Goal: Information Seeking & Learning: Learn about a topic

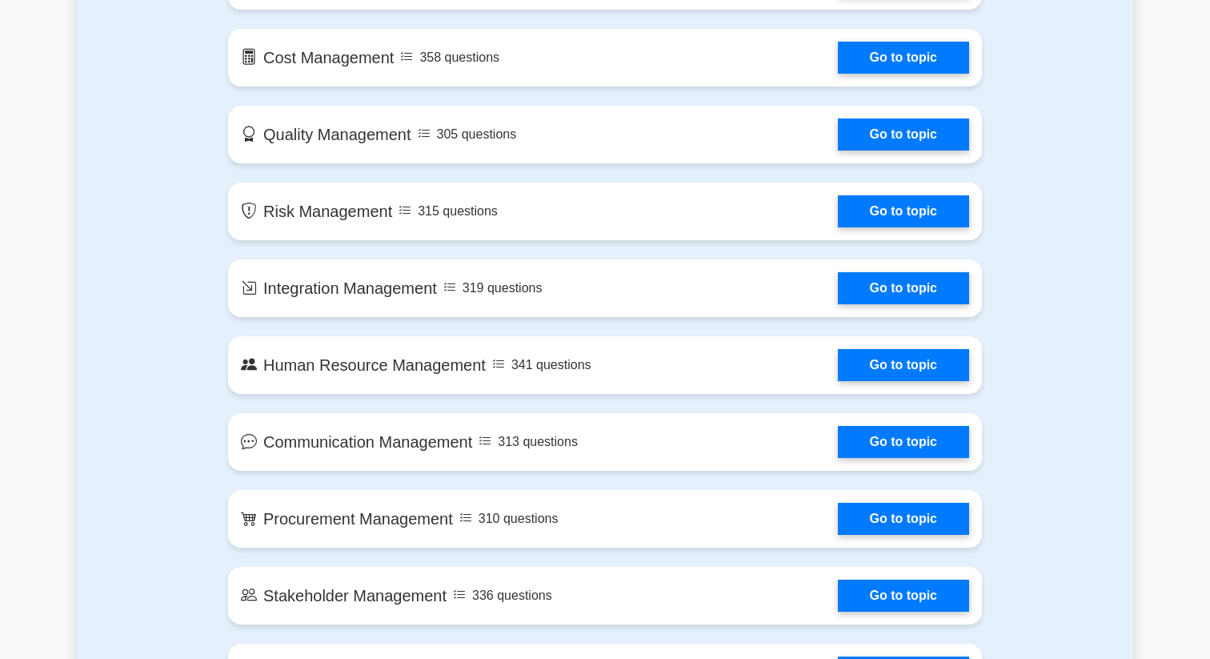
scroll to position [1197, 0]
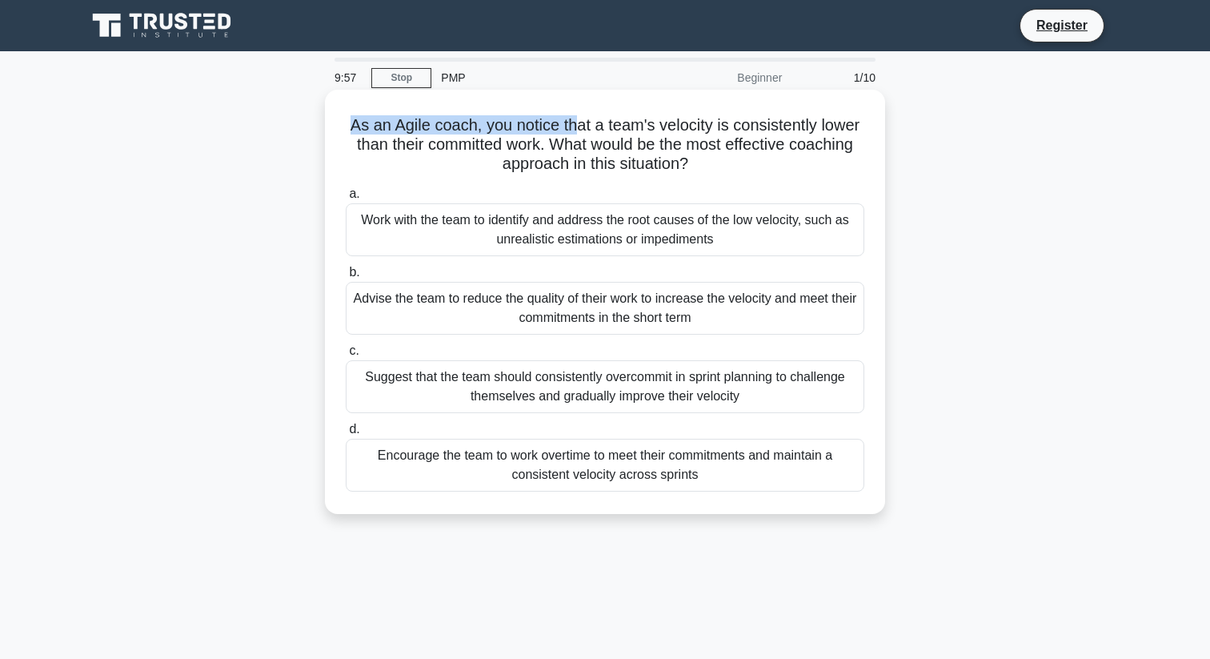
drag, startPoint x: 353, startPoint y: 118, endPoint x: 577, endPoint y: 122, distance: 224.2
click at [577, 122] on h5 "As an Agile coach, you notice that a team's velocity is consistently lower than…" at bounding box center [605, 144] width 522 height 59
click at [580, 126] on h5 "As an Agile coach, you notice that a team's velocity is consistently lower than…" at bounding box center [605, 144] width 522 height 59
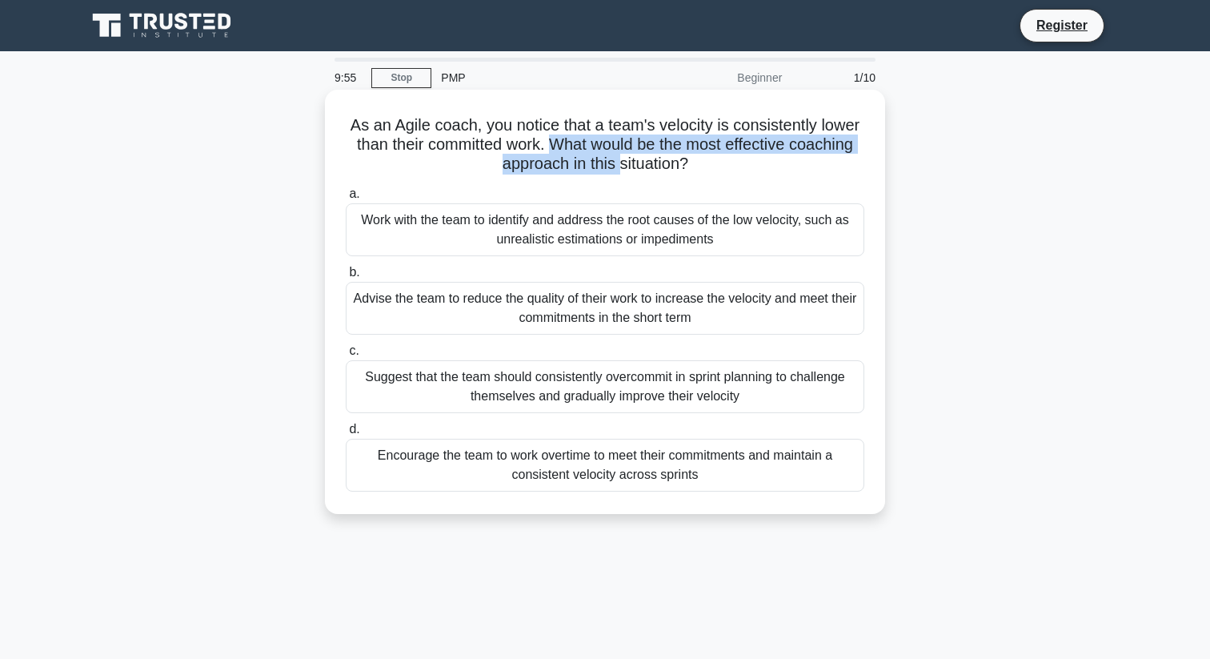
drag, startPoint x: 551, startPoint y: 149, endPoint x: 617, endPoint y: 155, distance: 66.7
click at [619, 156] on h5 "As an Agile coach, you notice that a team's velocity is consistently lower than…" at bounding box center [605, 144] width 522 height 59
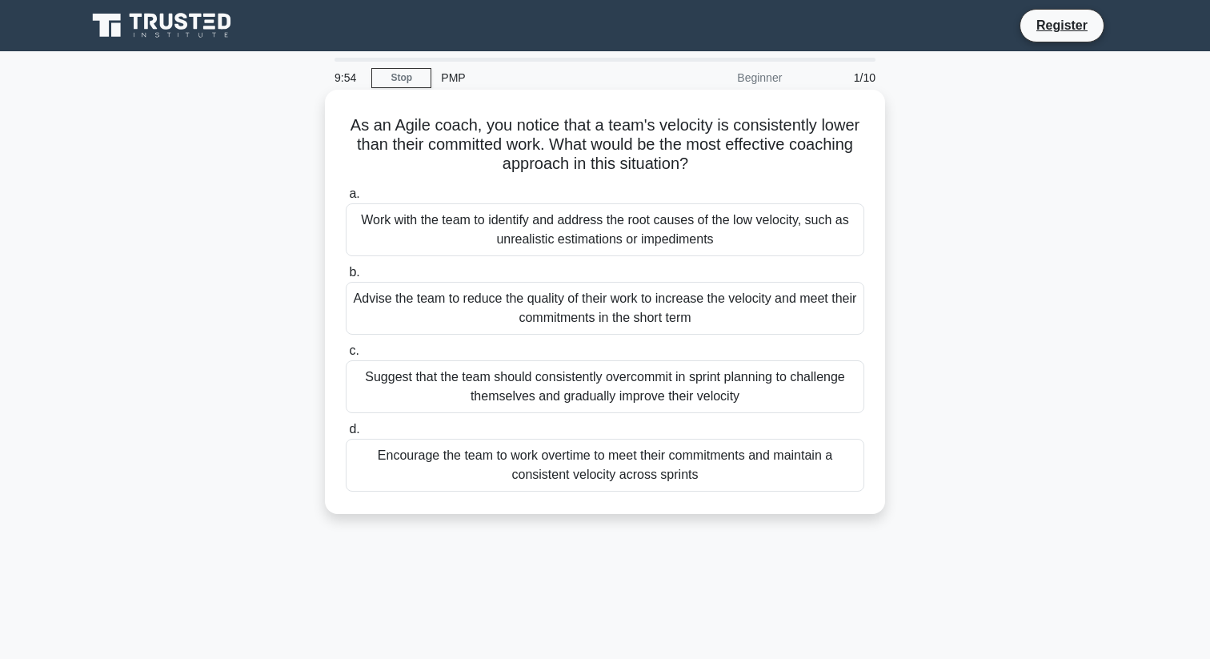
click at [591, 177] on div "As an Agile coach, you notice that a team's velocity is consistently lower than…" at bounding box center [604, 301] width 547 height 411
click at [596, 240] on div "Work with the team to identify and address the root causes of the low velocity,…" at bounding box center [605, 229] width 519 height 53
click at [346, 199] on input "a. Work with the team to identify and address the root causes of the low veloci…" at bounding box center [346, 194] width 0 height 10
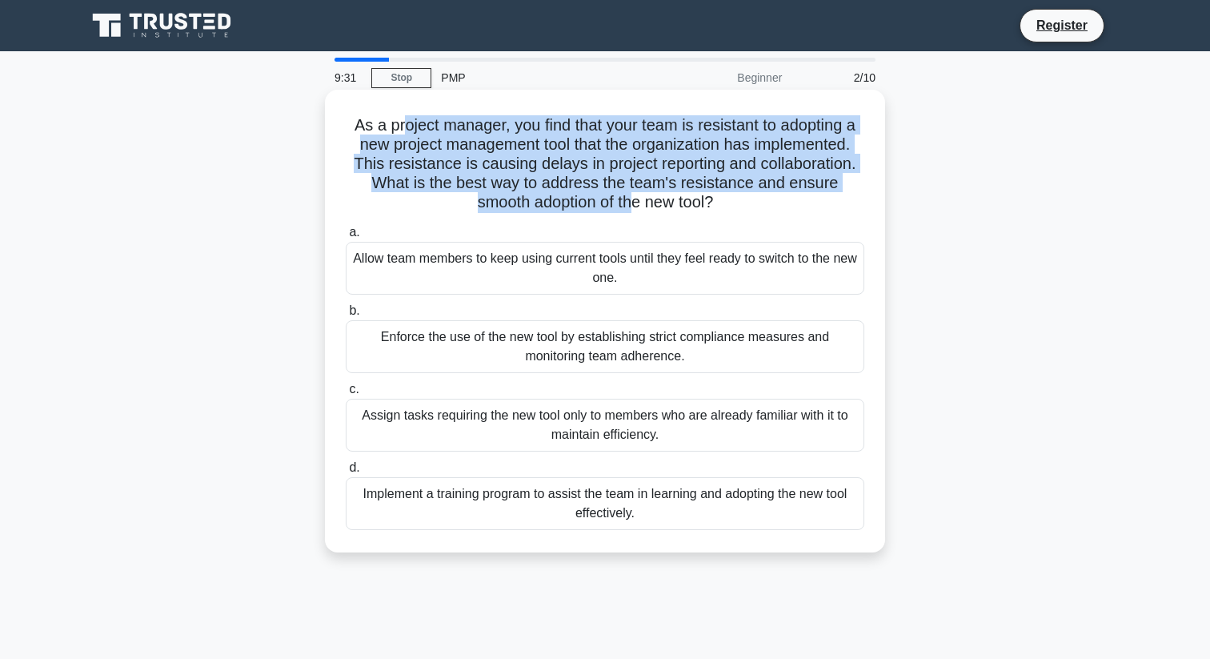
drag, startPoint x: 403, startPoint y: 118, endPoint x: 628, endPoint y: 190, distance: 236.4
click at [629, 192] on h5 "As a project manager, you find that your team is resistant to adopting a new pr…" at bounding box center [605, 164] width 522 height 98
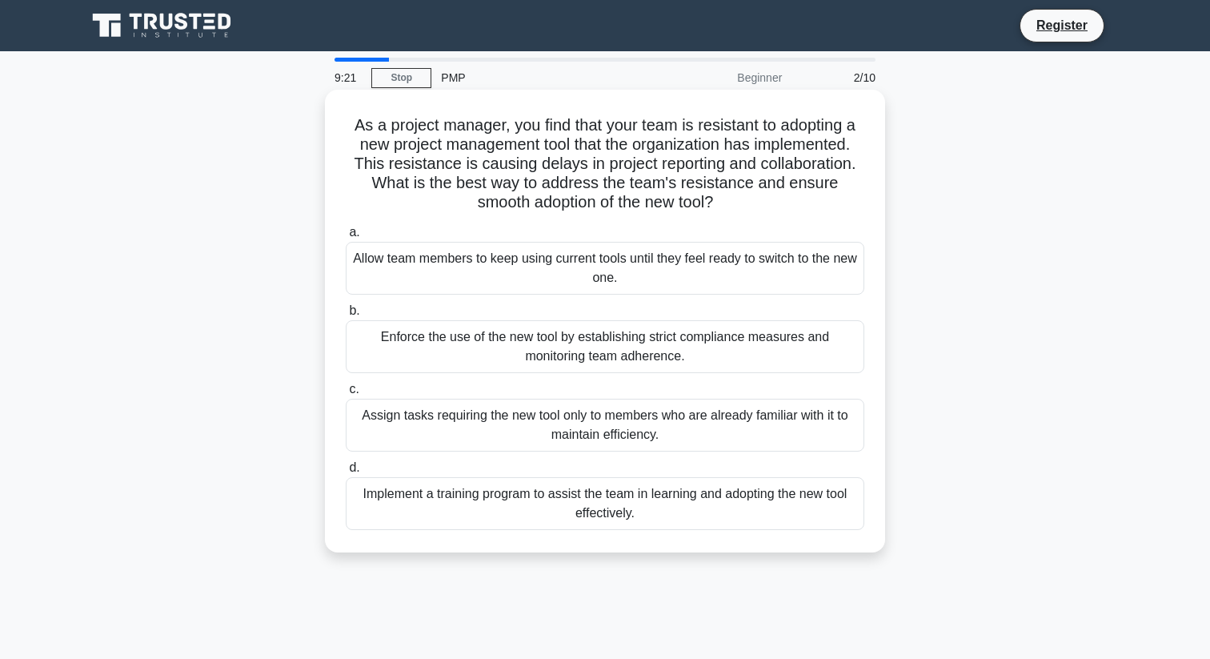
click at [558, 504] on div "Implement a training program to assist the team in learning and adopting the ne…" at bounding box center [605, 503] width 519 height 53
click at [346, 473] on input "d. Implement a training program to assist the team in learning and adopting the…" at bounding box center [346, 468] width 0 height 10
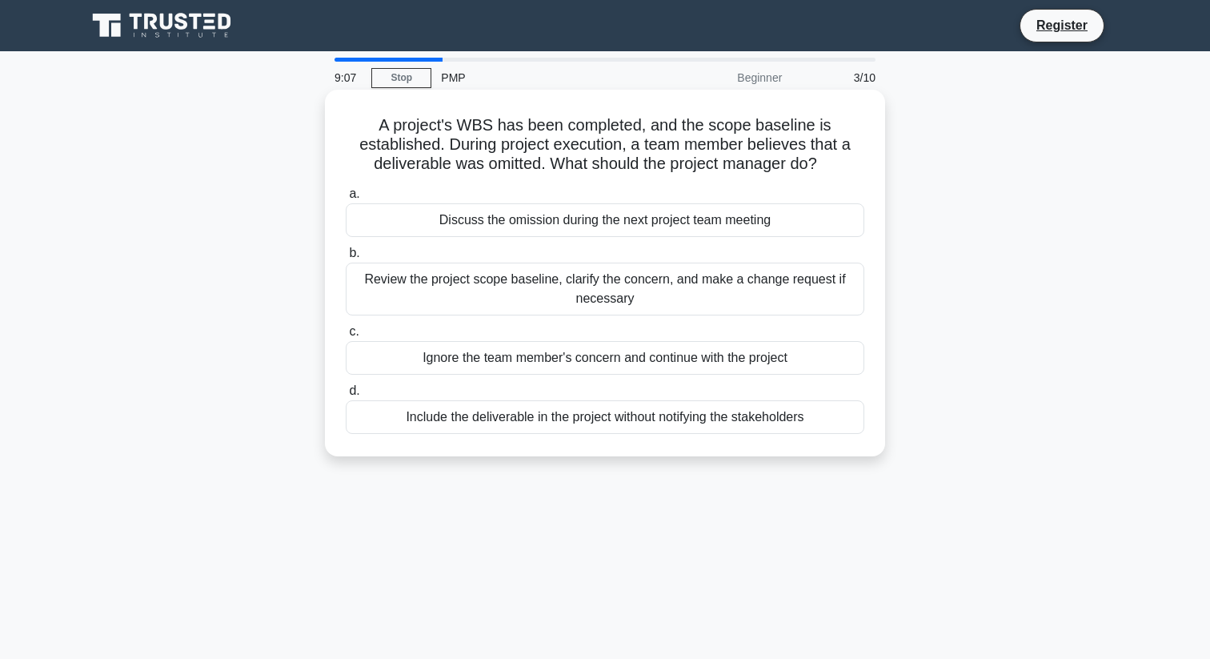
click at [544, 295] on div "Review the project scope baseline, clarify the concern, and make a change reque…" at bounding box center [605, 289] width 519 height 53
click at [346, 259] on input "b. Review the project scope baseline, clarify the concern, and make a change re…" at bounding box center [346, 253] width 0 height 10
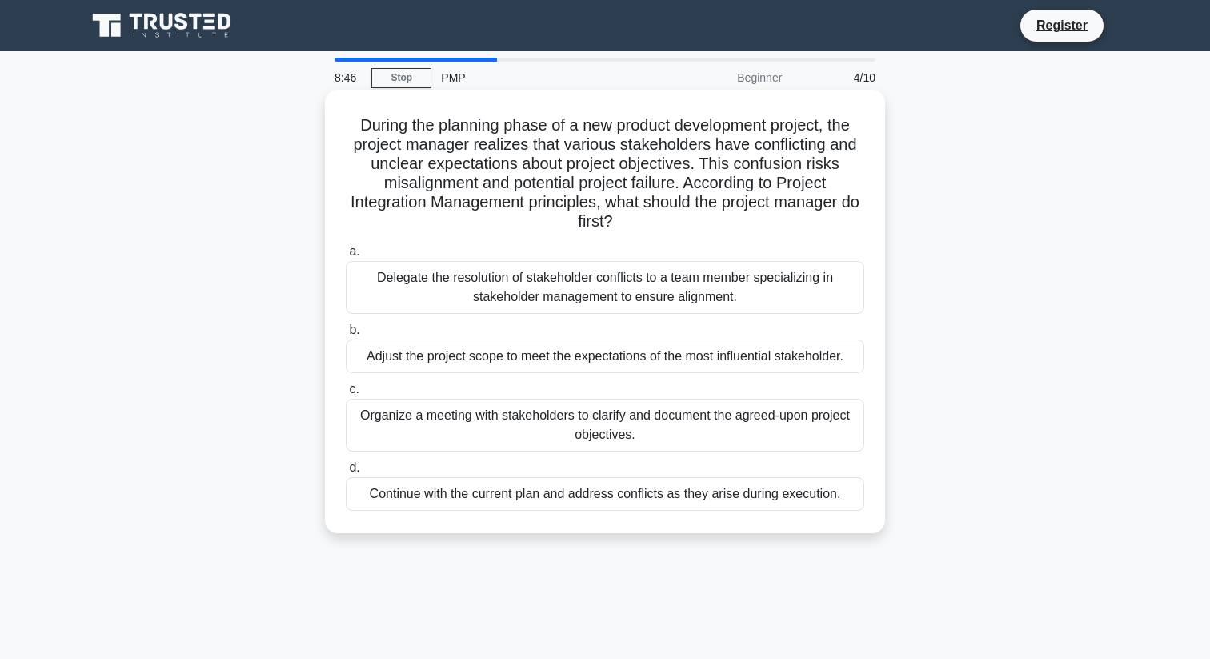
drag, startPoint x: 435, startPoint y: 109, endPoint x: 694, endPoint y: 219, distance: 280.8
click at [695, 219] on div "During the planning phase of a new product development project, the project man…" at bounding box center [604, 311] width 547 height 431
click at [694, 219] on h5 "During the planning phase of a new product development project, the project man…" at bounding box center [605, 173] width 522 height 117
click at [483, 418] on div "Organize a meeting with stakeholders to clarify and document the agreed-upon pr…" at bounding box center [605, 425] width 519 height 53
click at [346, 395] on input "c. Organize a meeting with stakeholders to clarify and document the agreed-upon…" at bounding box center [346, 389] width 0 height 10
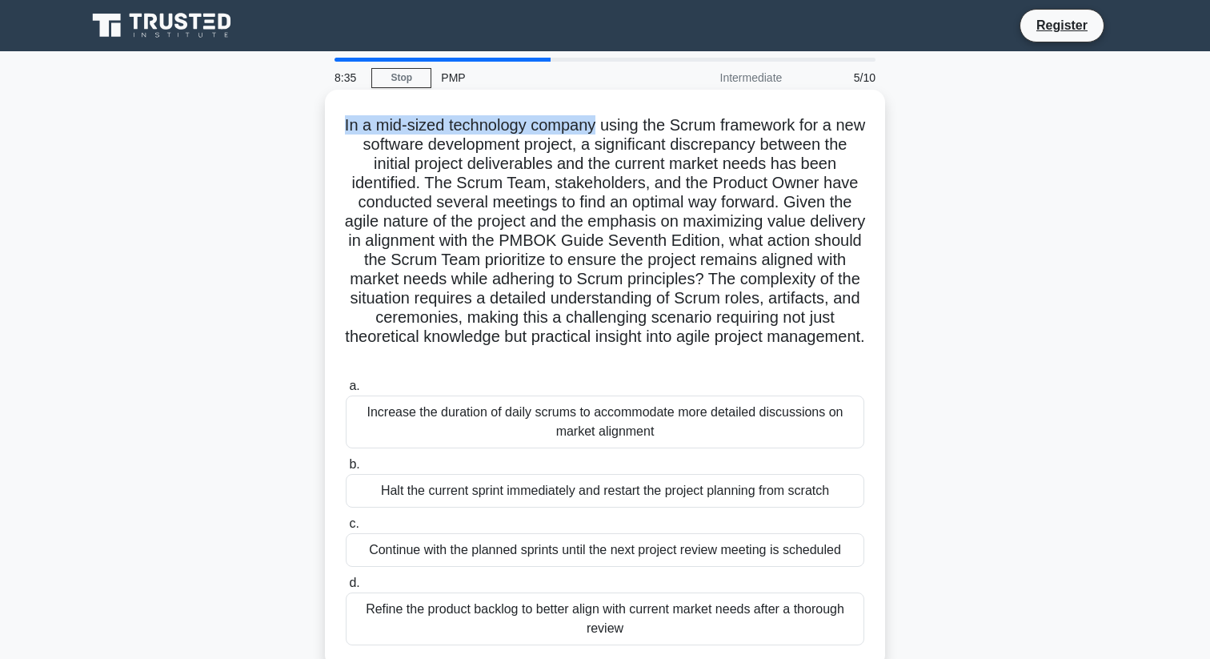
drag, startPoint x: 361, startPoint y: 125, endPoint x: 614, endPoint y: 118, distance: 253.0
click at [613, 118] on h5 "In a mid-sized technology company using the Scrum framework for a new software …" at bounding box center [605, 240] width 522 height 251
click at [614, 118] on h5 "In a mid-sized technology company using the Scrum framework for a new software …" at bounding box center [605, 240] width 522 height 251
click at [459, 291] on h5 "In a mid-sized technology company using the Scrum framework for a new software …" at bounding box center [605, 240] width 522 height 251
click at [399, 154] on h5 "In a mid-sized technology company using the Scrum framework for a new software …" at bounding box center [605, 240] width 522 height 251
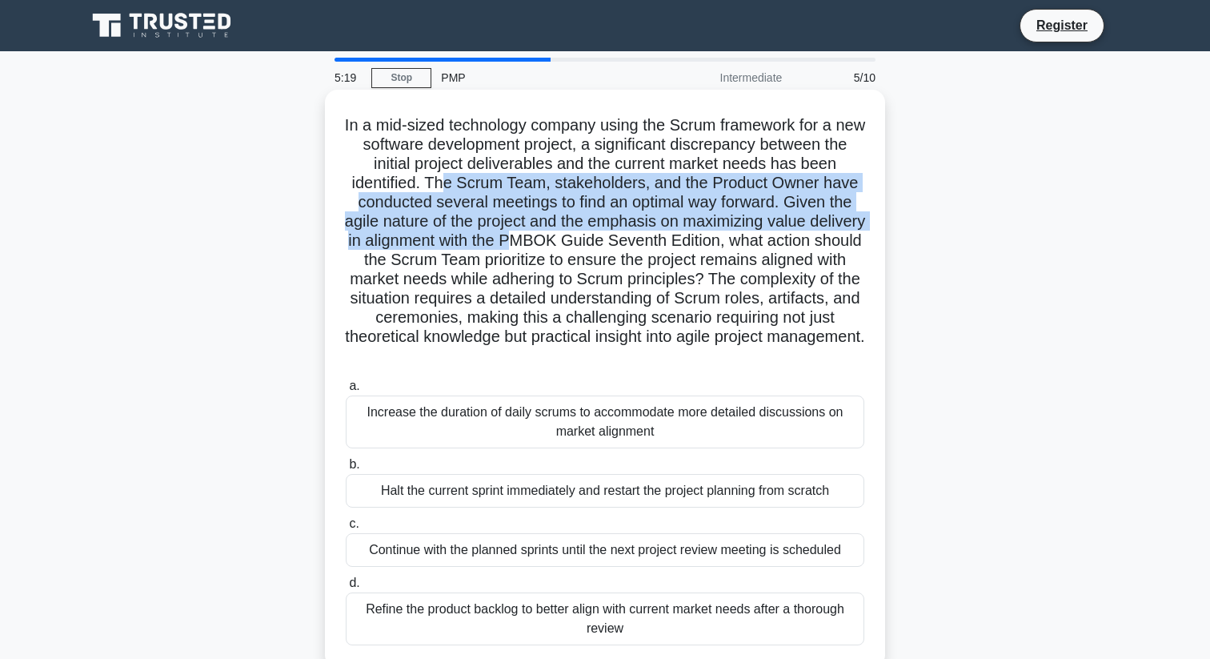
drag, startPoint x: 447, startPoint y: 174, endPoint x: 567, endPoint y: 244, distance: 139.2
click at [570, 244] on h5 "In a mid-sized technology company using the Scrum framework for a new software …" at bounding box center [605, 240] width 522 height 251
click at [567, 244] on h5 "In a mid-sized technology company using the Scrum framework for a new software …" at bounding box center [605, 240] width 522 height 251
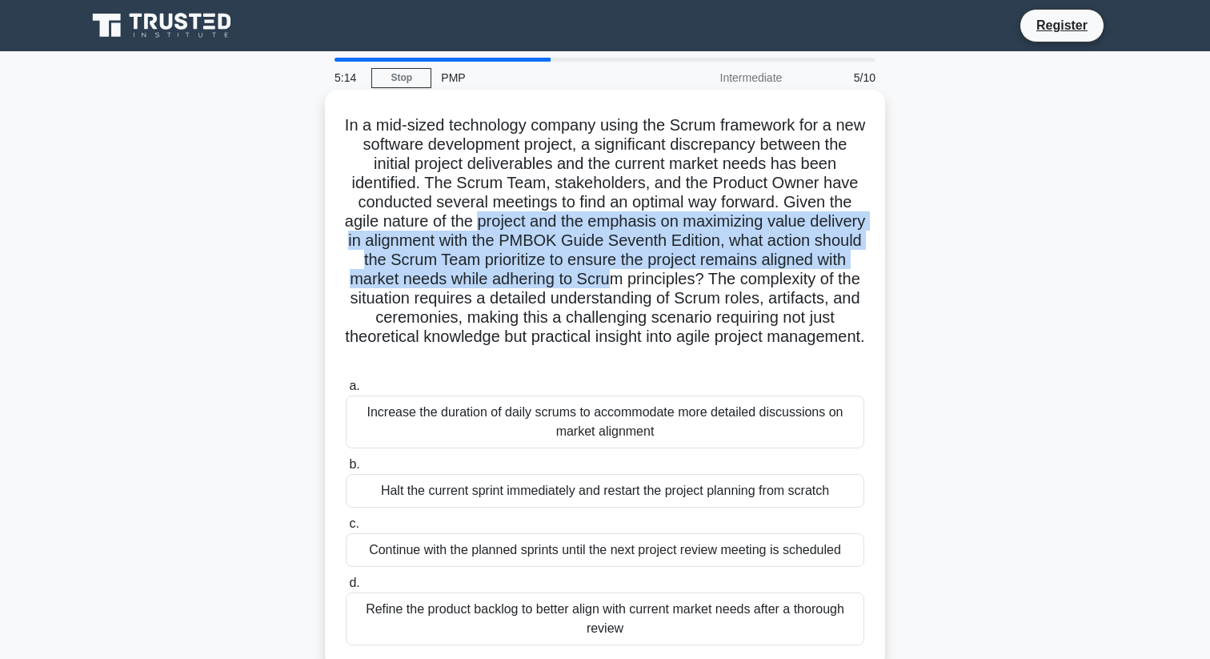
drag, startPoint x: 509, startPoint y: 227, endPoint x: 645, endPoint y: 270, distance: 142.8
click at [645, 270] on h5 "In a mid-sized technology company using the Scrum framework for a new software …" at bounding box center [605, 240] width 522 height 251
click at [645, 228] on h5 "In a mid-sized technology company using the Scrum framework for a new software …" at bounding box center [605, 240] width 522 height 251
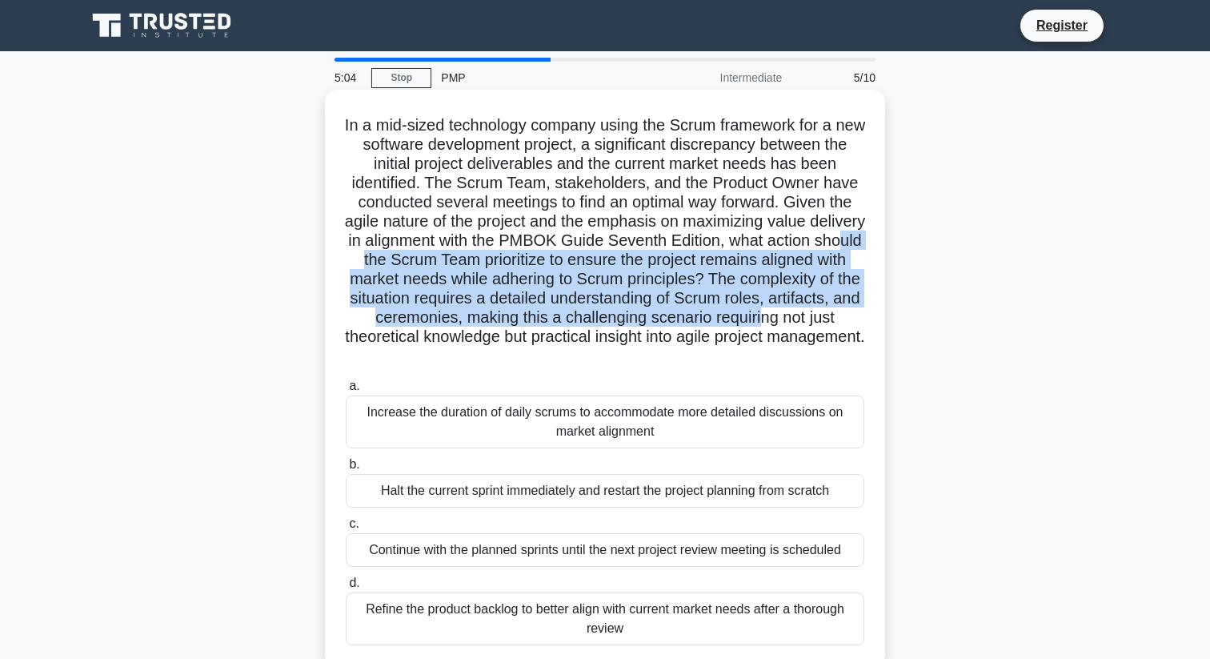
drag, startPoint x: 379, startPoint y: 254, endPoint x: 778, endPoint y: 323, distance: 404.6
click at [778, 323] on h5 "In a mid-sized technology company using the Scrum framework for a new software …" at bounding box center [605, 240] width 522 height 251
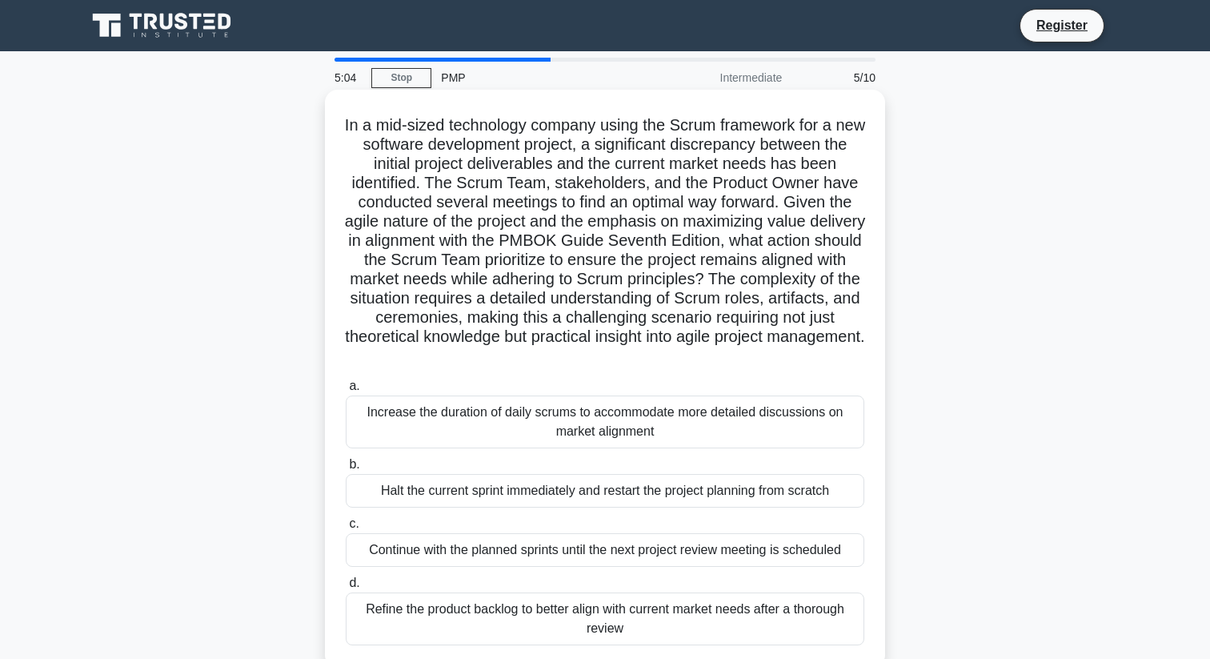
click at [772, 366] on h5 "In a mid-sized technology company using the Scrum framework for a new software …" at bounding box center [605, 240] width 522 height 251
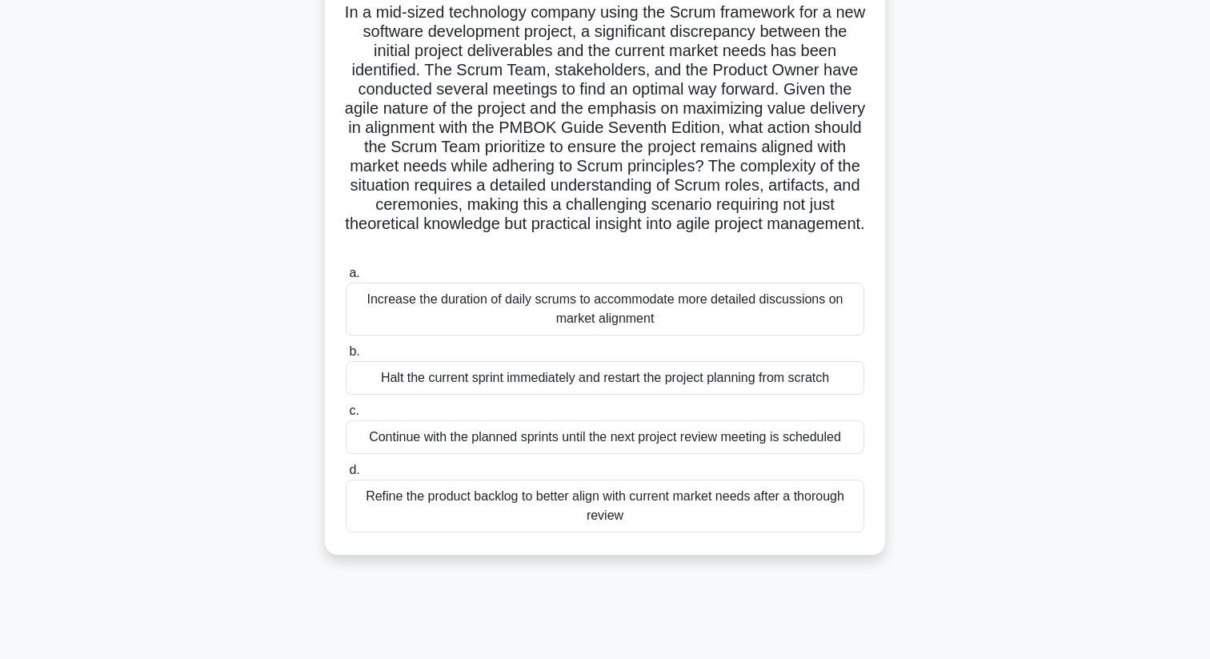
scroll to position [115, 0]
click at [521, 600] on div "4:56 Stop PMP Intermediate 5/10 .spinner_0XTQ{transform-origin:center;animation…" at bounding box center [605, 342] width 1057 height 800
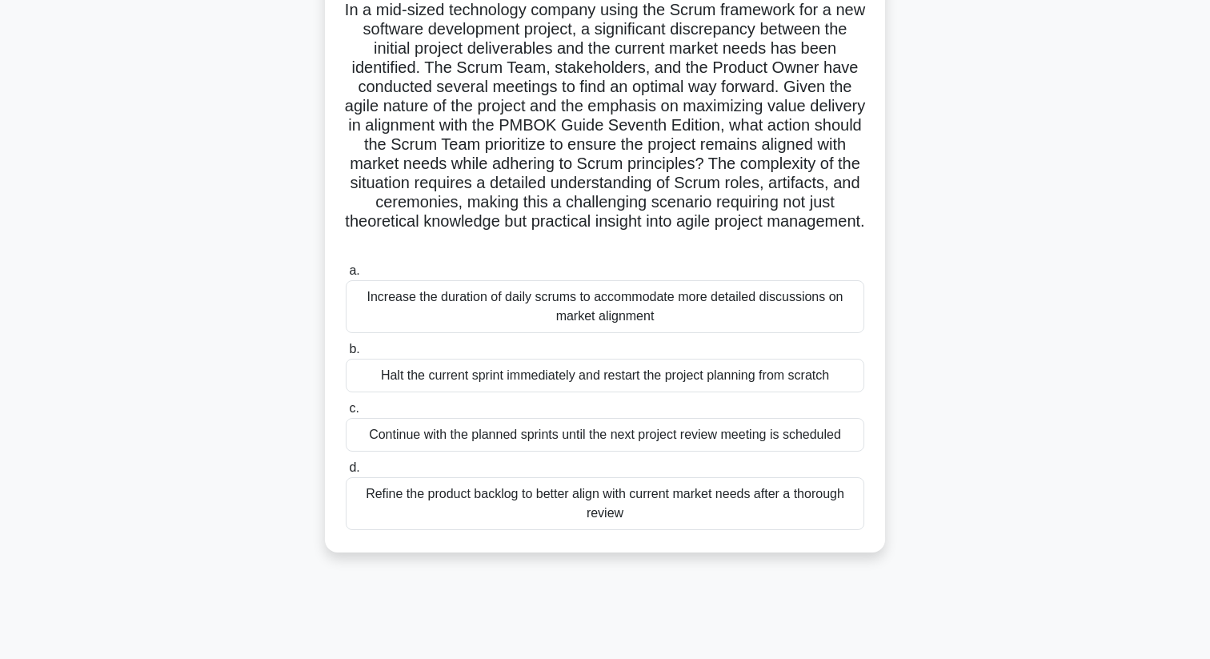
click at [499, 343] on label "b. Halt the current sprint immediately and restart the project planning from sc…" at bounding box center [605, 365] width 519 height 53
click at [346, 344] on input "b. Halt the current sprint immediately and restart the project planning from sc…" at bounding box center [346, 349] width 0 height 10
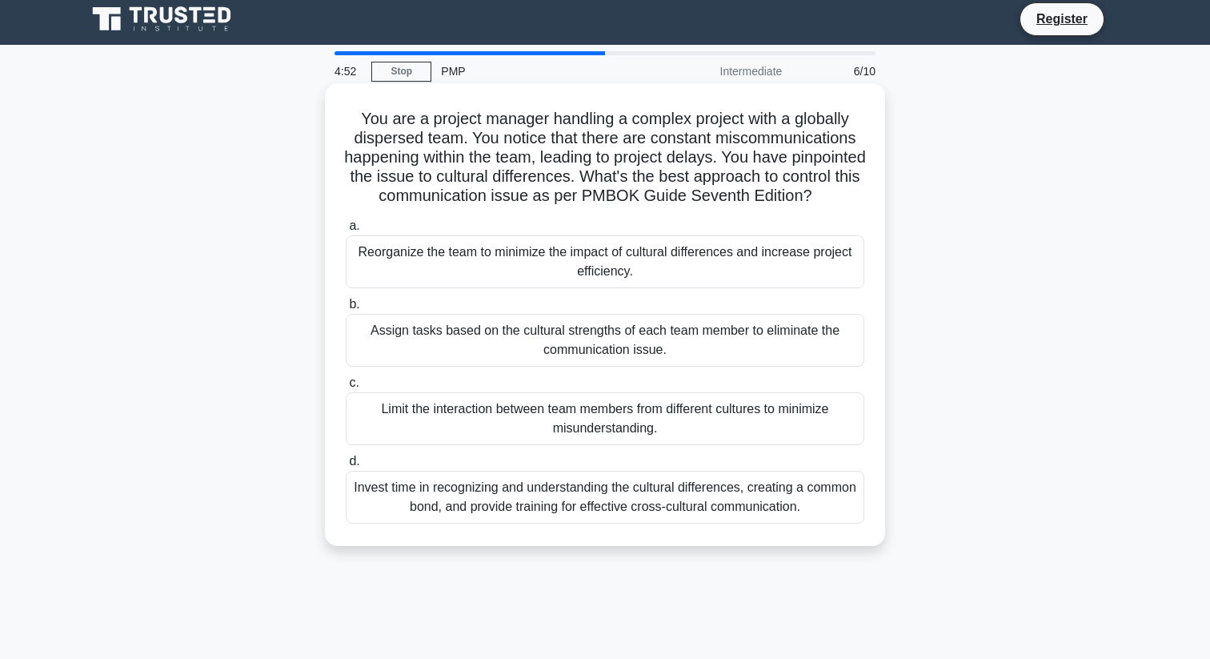
scroll to position [0, 0]
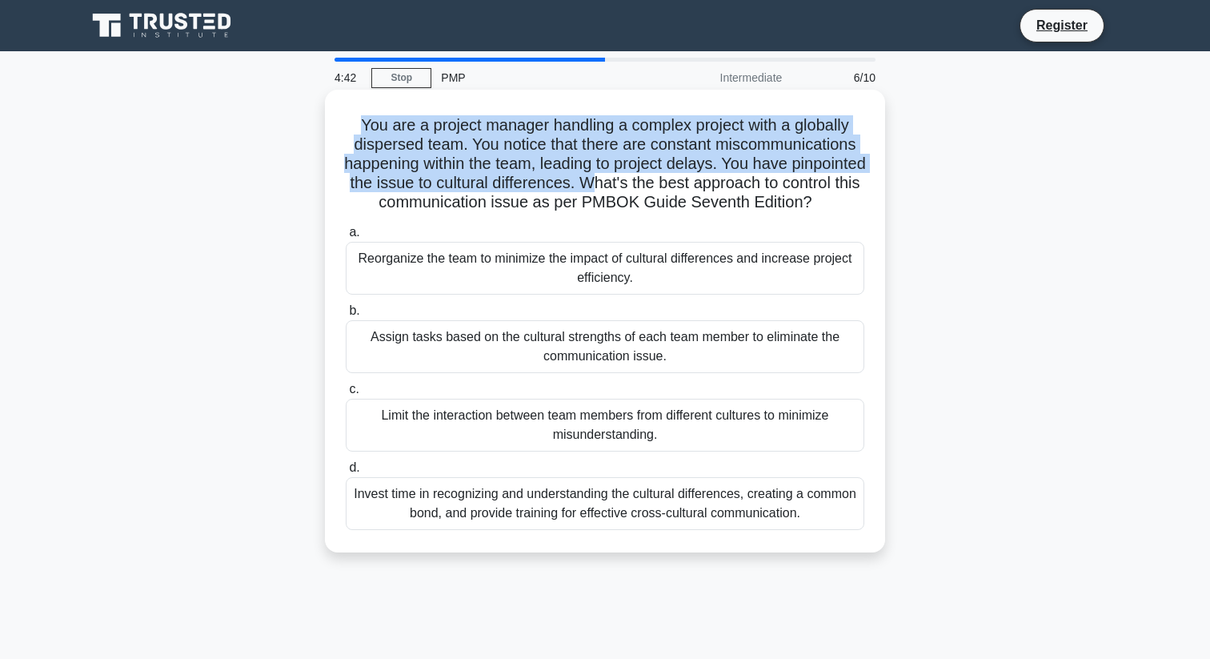
drag, startPoint x: 371, startPoint y: 115, endPoint x: 678, endPoint y: 190, distance: 316.4
click at [678, 190] on h5 "You are a project manager handling a complex project with a globally dispersed …" at bounding box center [605, 164] width 522 height 98
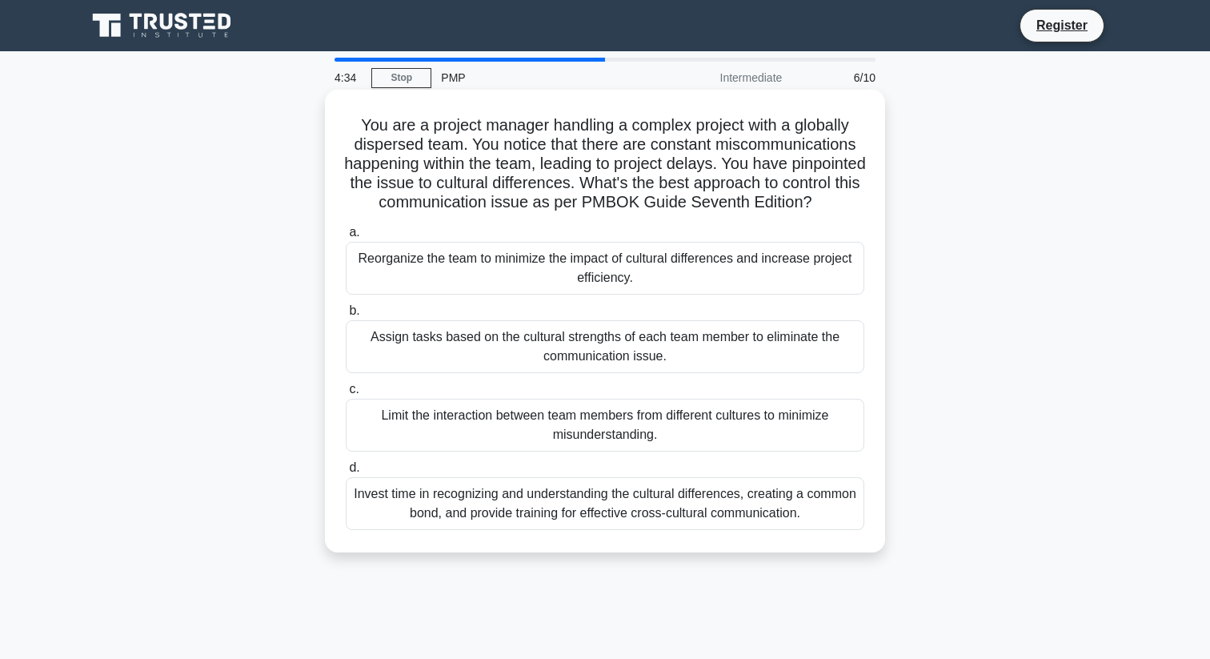
click at [547, 519] on div "Invest time in recognizing and understanding the cultural differences, creating…" at bounding box center [605, 503] width 519 height 53
click at [346, 473] on input "d. Invest time in recognizing and understanding the cultural differences, creat…" at bounding box center [346, 468] width 0 height 10
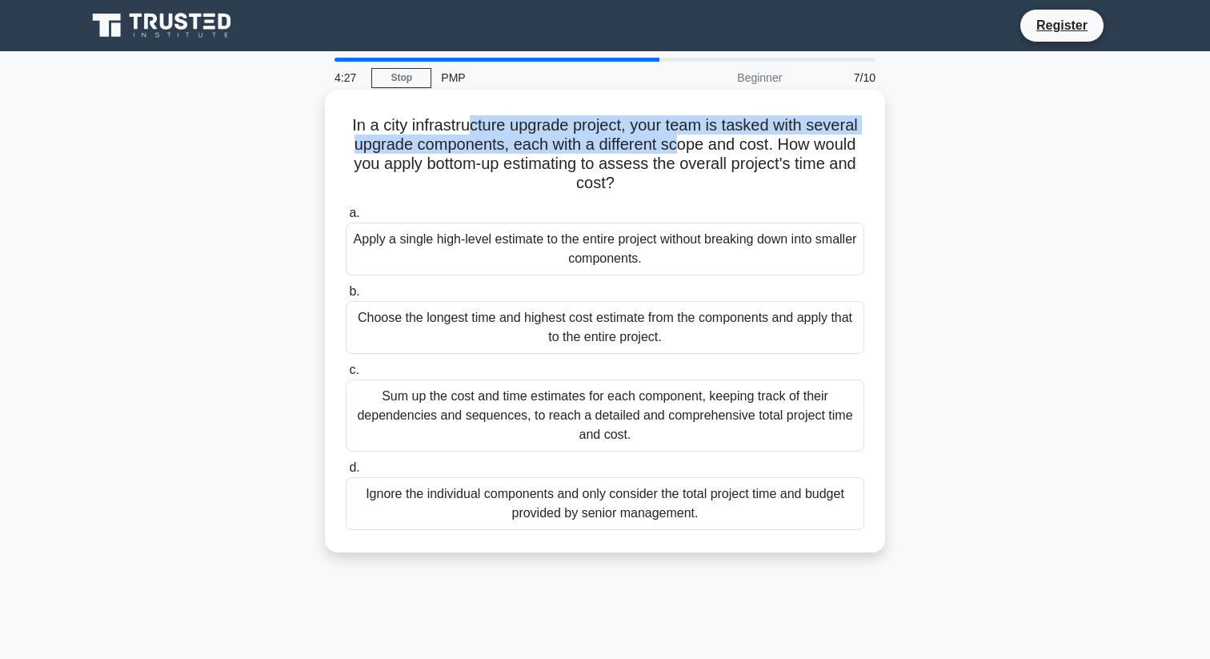
drag, startPoint x: 467, startPoint y: 116, endPoint x: 678, endPoint y: 142, distance: 212.9
click at [678, 142] on h5 "In a city infrastructure upgrade project, your team is tasked with several upgr…" at bounding box center [605, 154] width 522 height 78
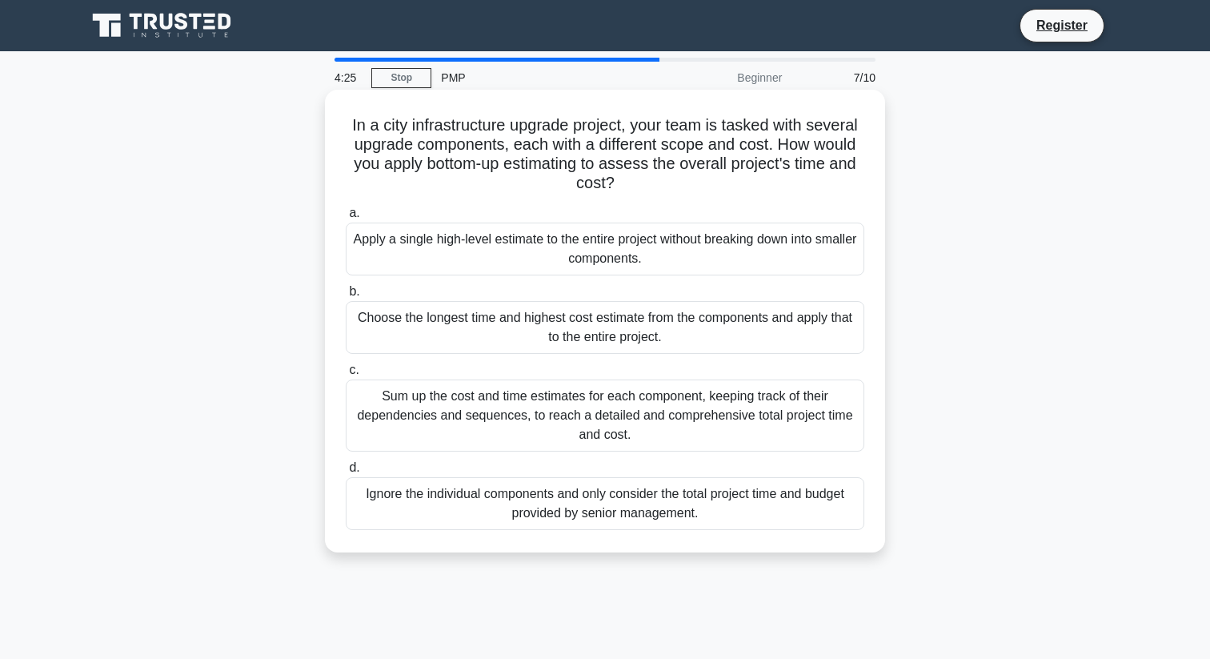
drag, startPoint x: 427, startPoint y: 154, endPoint x: 724, endPoint y: 184, distance: 299.3
click at [724, 184] on h5 "In a city infrastructure upgrade project, your team is tasked with several upgr…" at bounding box center [605, 154] width 522 height 78
click at [571, 427] on div "Sum up the cost and time estimates for each component, keeping track of their d…" at bounding box center [605, 415] width 519 height 72
click at [346, 375] on input "c. Sum up the cost and time estimates for each component, keeping track of thei…" at bounding box center [346, 370] width 0 height 10
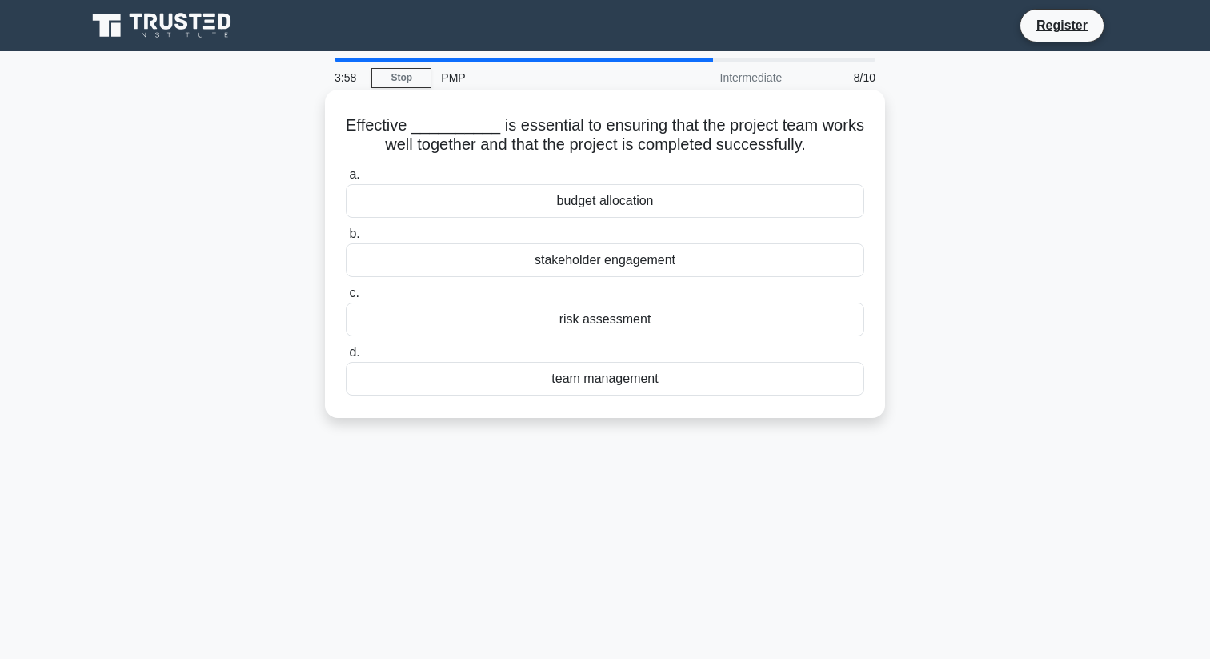
click at [627, 383] on div "team management" at bounding box center [605, 379] width 519 height 34
click at [346, 358] on input "d. team management" at bounding box center [346, 352] width 0 height 10
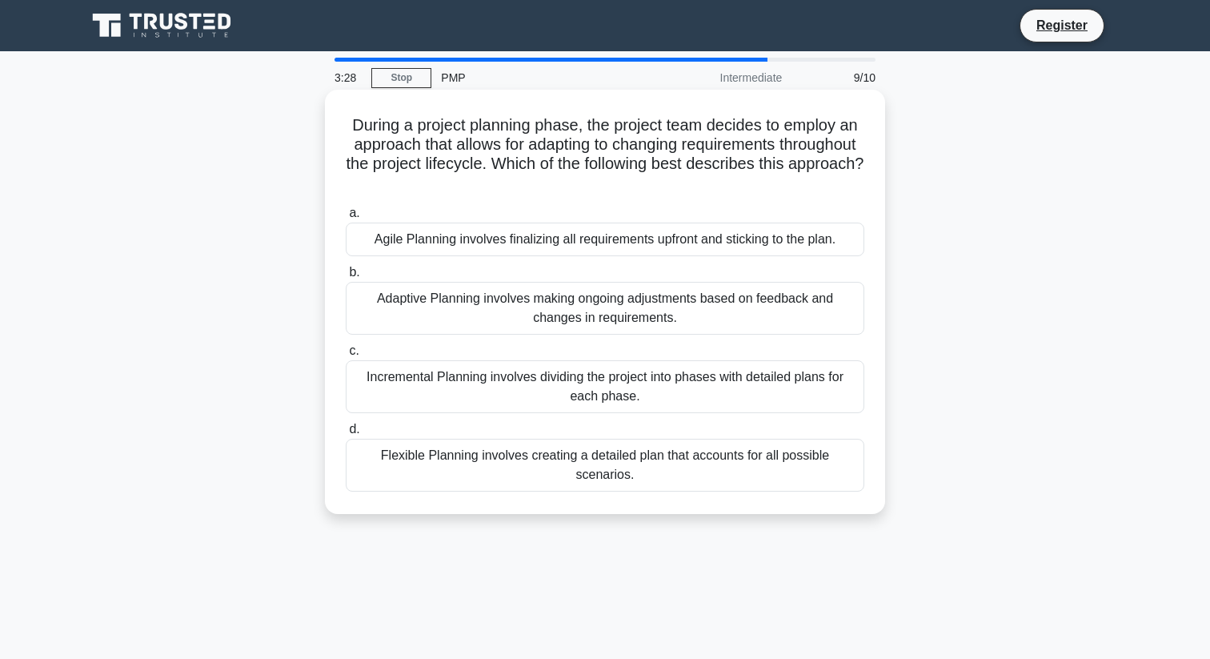
click at [518, 307] on div "Adaptive Planning involves making ongoing adjustments based on feedback and cha…" at bounding box center [605, 308] width 519 height 53
click at [346, 278] on input "b. Adaptive Planning involves making ongoing adjustments based on feedback and …" at bounding box center [346, 272] width 0 height 10
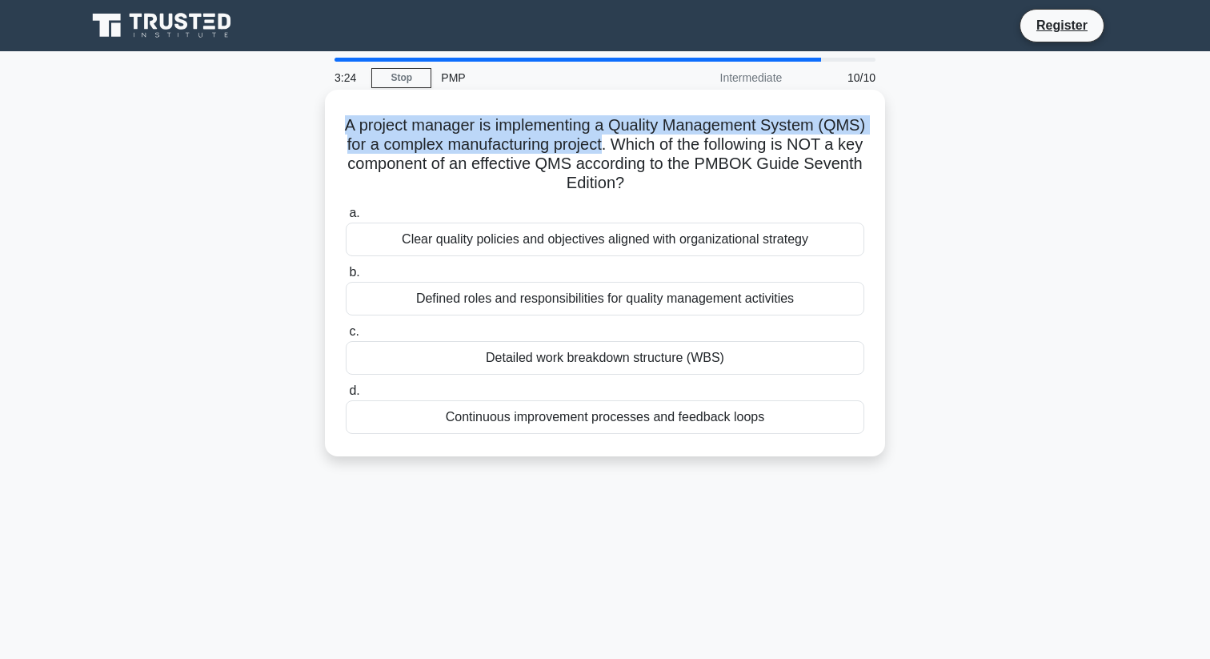
drag, startPoint x: 346, startPoint y: 127, endPoint x: 601, endPoint y: 138, distance: 255.5
click at [601, 137] on h5 "A project manager is implementing a Quality Management System (QMS) for a compl…" at bounding box center [605, 154] width 522 height 78
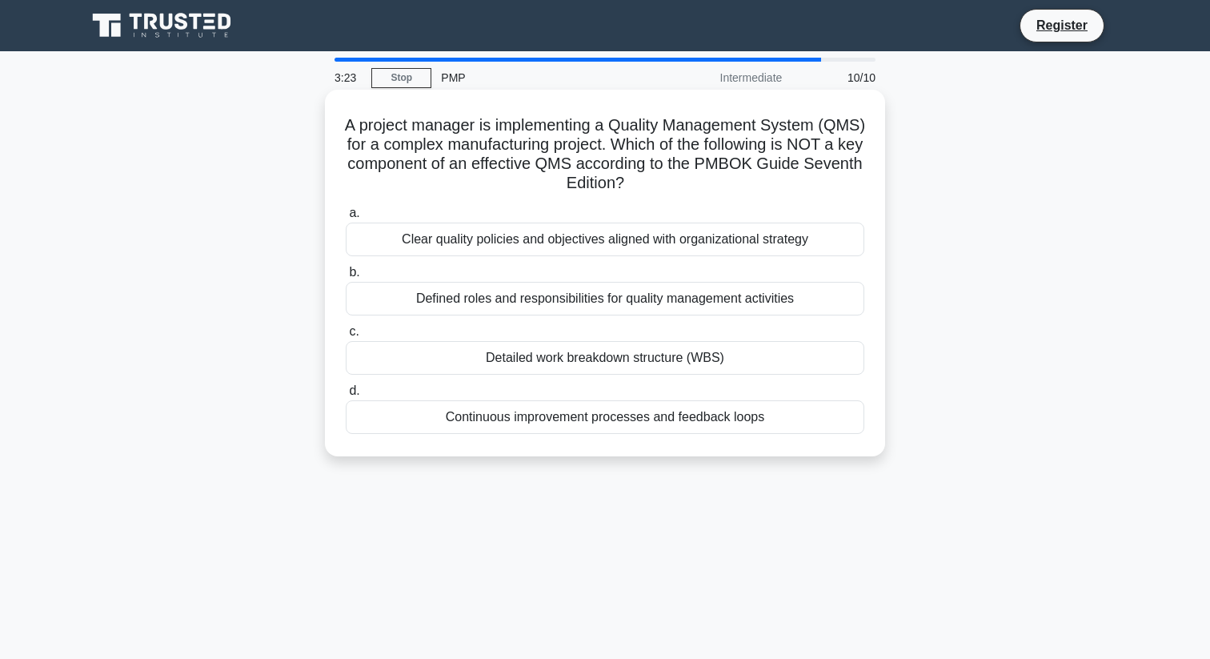
click at [608, 157] on h5 "A project manager is implementing a Quality Management System (QMS) for a compl…" at bounding box center [605, 154] width 522 height 78
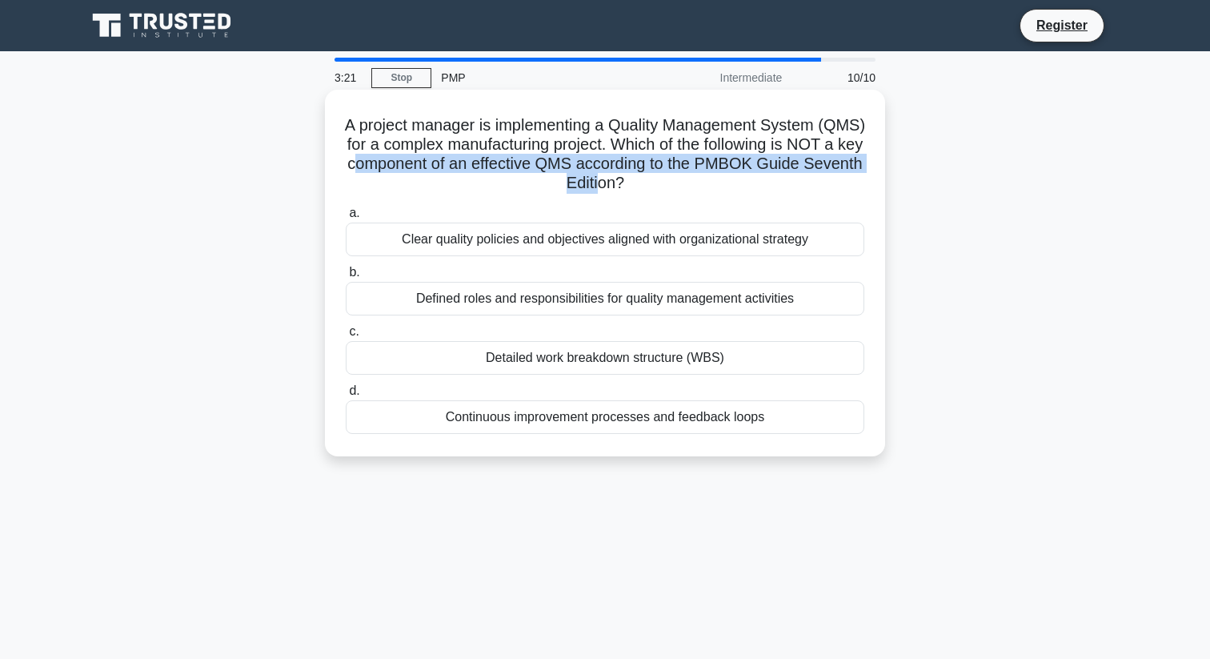
drag, startPoint x: 358, startPoint y: 161, endPoint x: 593, endPoint y: 172, distance: 235.6
click at [593, 172] on h5 "A project manager is implementing a Quality Management System (QMS) for a compl…" at bounding box center [605, 154] width 522 height 78
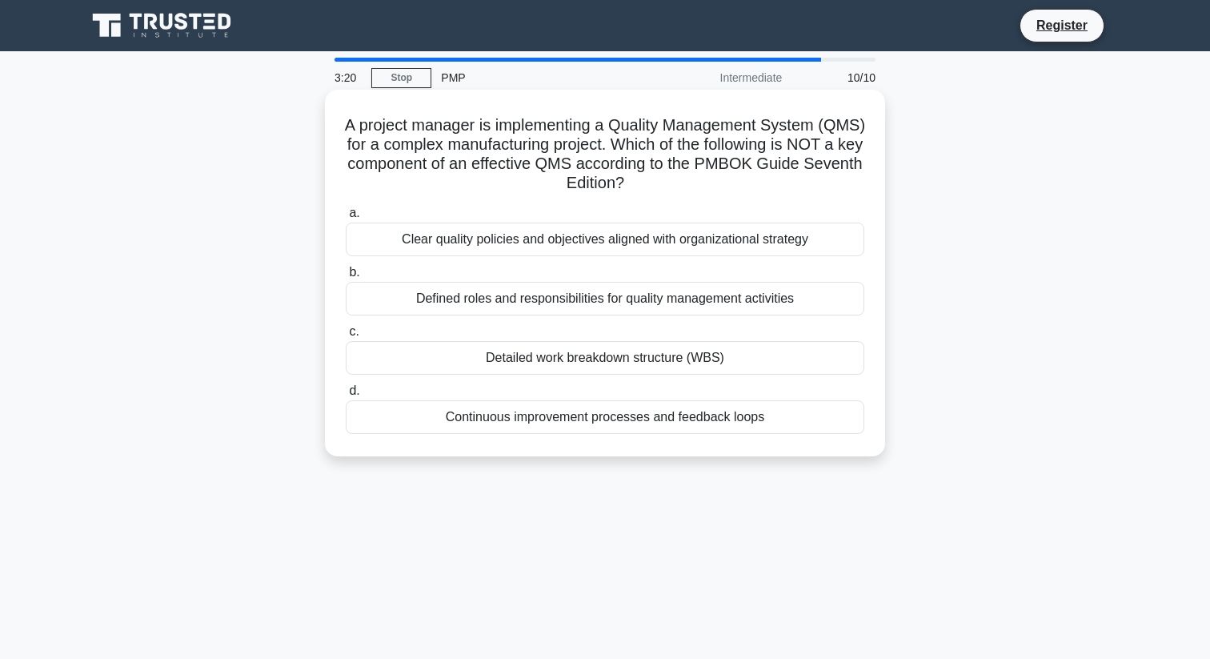
click at [643, 184] on icon ".spinner_0XTQ{transform-origin:center;animation:spinner_y6GP .75s linear infini…" at bounding box center [633, 183] width 19 height 19
drag, startPoint x: 387, startPoint y: 140, endPoint x: 637, endPoint y: 163, distance: 251.6
click at [640, 164] on h5 "A project manager is implementing a Quality Management System (QMS) for a compl…" at bounding box center [605, 154] width 522 height 78
click at [630, 415] on div "Continuous improvement processes and feedback loops" at bounding box center [605, 417] width 519 height 34
click at [346, 396] on input "d. Continuous improvement processes and feedback loops" at bounding box center [346, 391] width 0 height 10
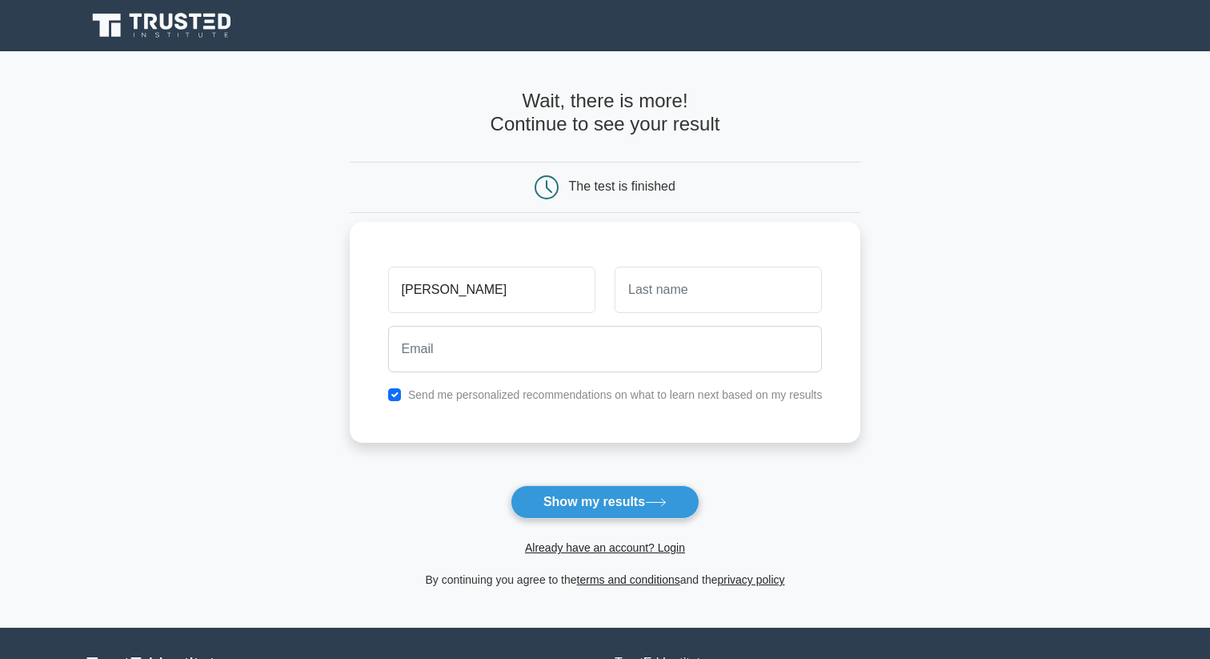
type input "[PERSON_NAME]"
